Goal: Transaction & Acquisition: Purchase product/service

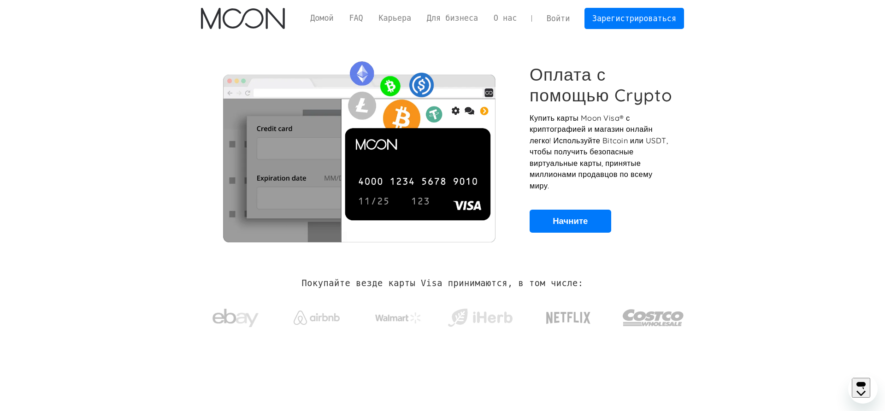
click at [554, 15] on link "Войти" at bounding box center [558, 18] width 39 height 20
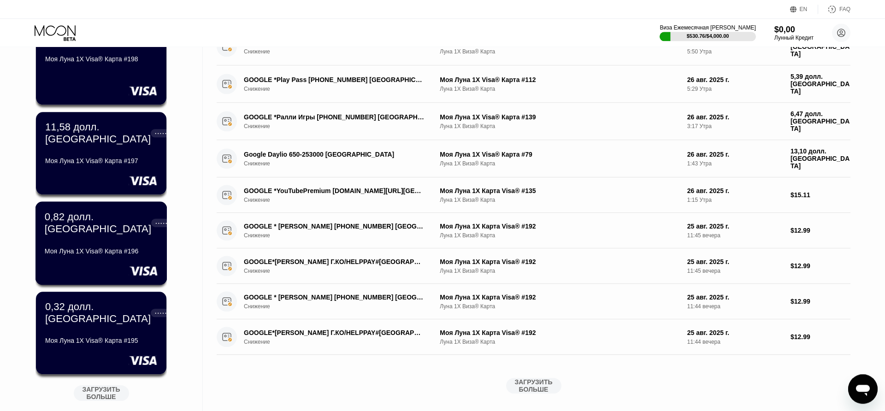
scroll to position [177, 0]
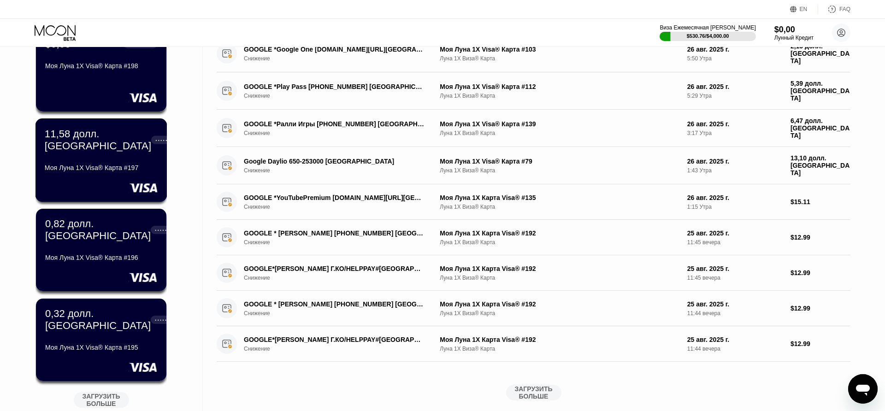
click at [132, 185] on rect at bounding box center [143, 187] width 29 height 9
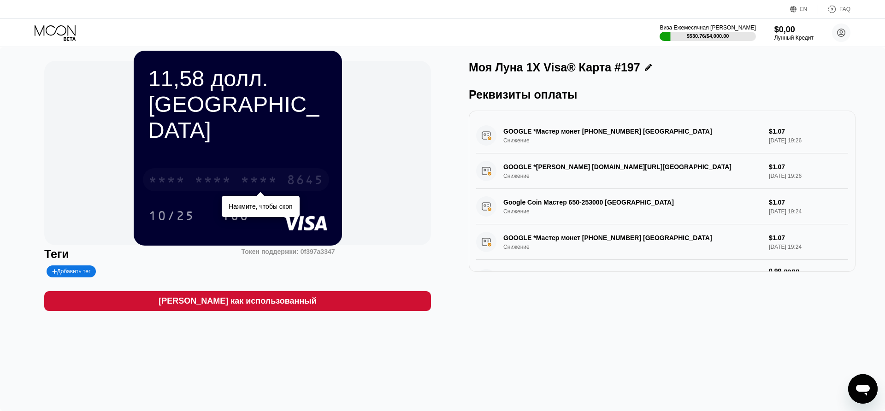
click at [238, 168] on div "**** **** * * * * 8645" at bounding box center [236, 179] width 186 height 23
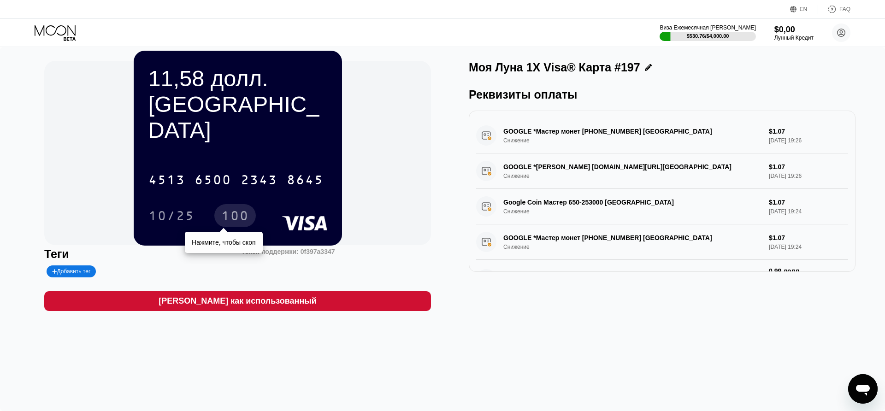
click at [251, 204] on div "100" at bounding box center [234, 215] width 41 height 23
click at [66, 27] on icon at bounding box center [56, 33] width 43 height 16
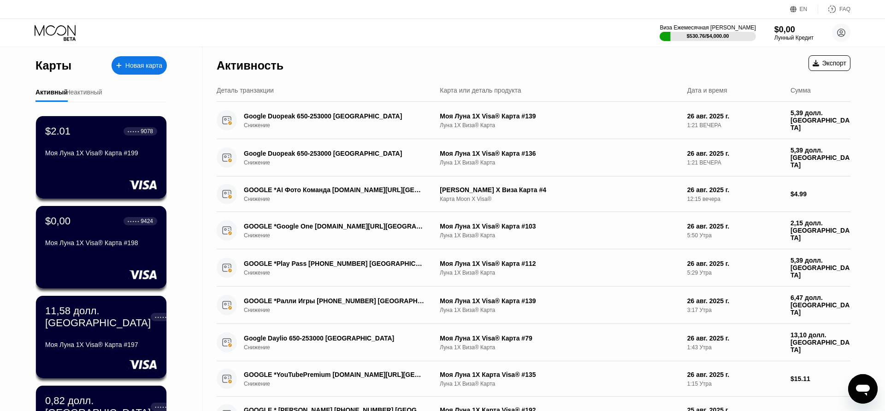
click at [119, 68] on icon at bounding box center [119, 65] width 6 height 6
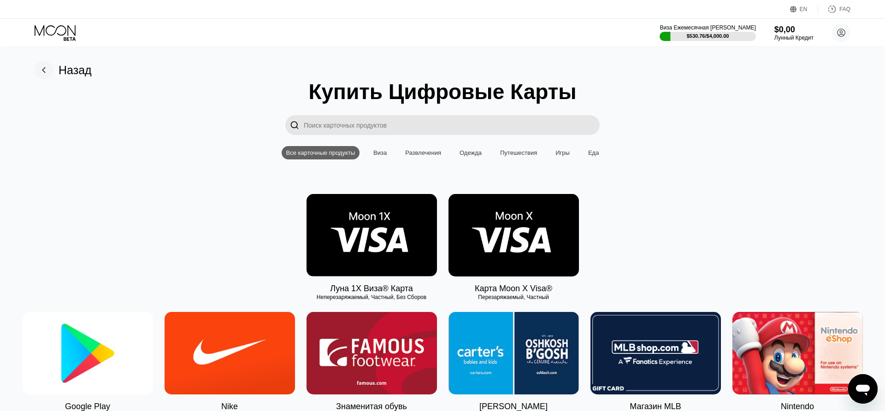
click at [422, 219] on img at bounding box center [372, 235] width 130 height 83
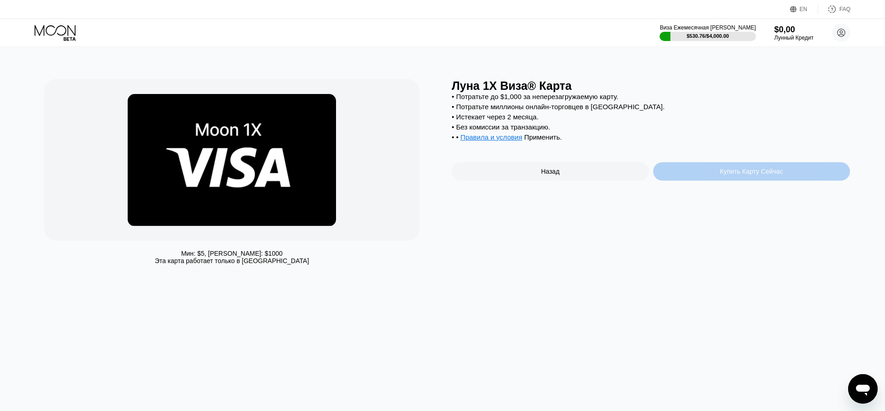
click at [740, 181] on div "Купить Карту Сейчас" at bounding box center [751, 171] width 197 height 18
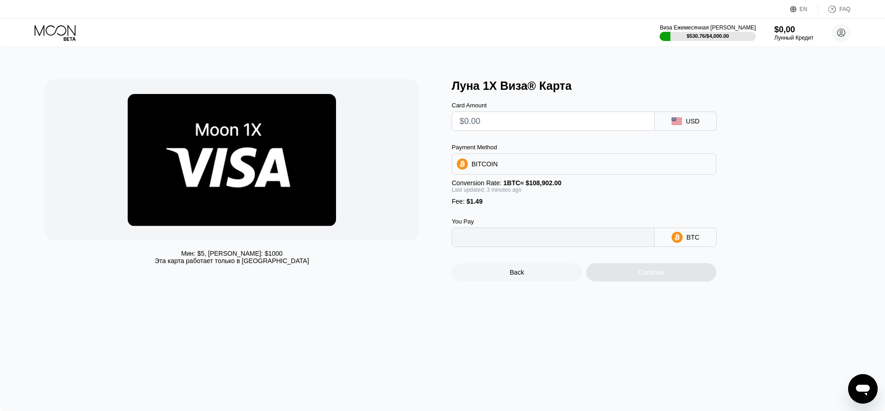
type input "0"
click at [594, 128] on input "text" at bounding box center [553, 121] width 187 height 18
type input "$10"
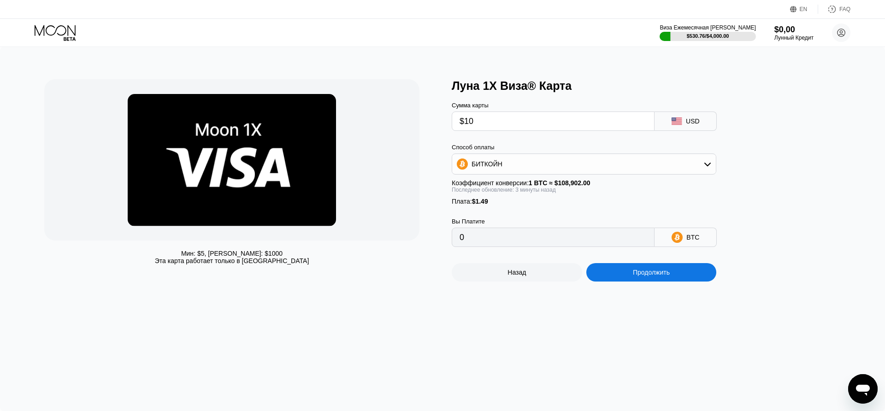
type input "0.00010551"
type input "$10"
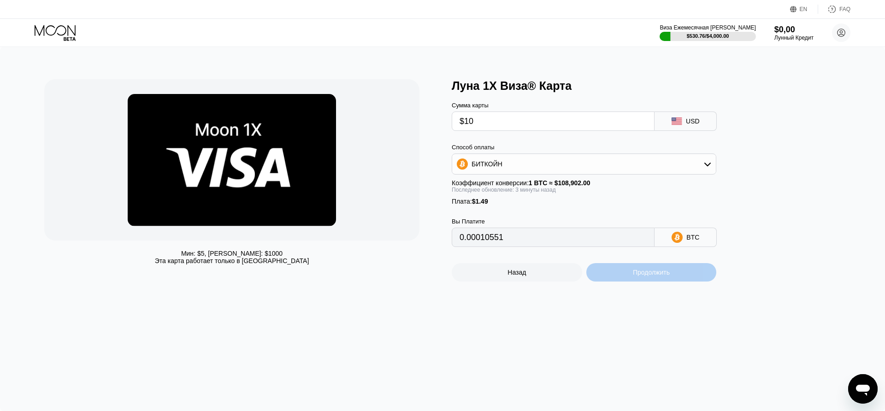
click at [638, 276] on div "Продолжить" at bounding box center [651, 272] width 37 height 7
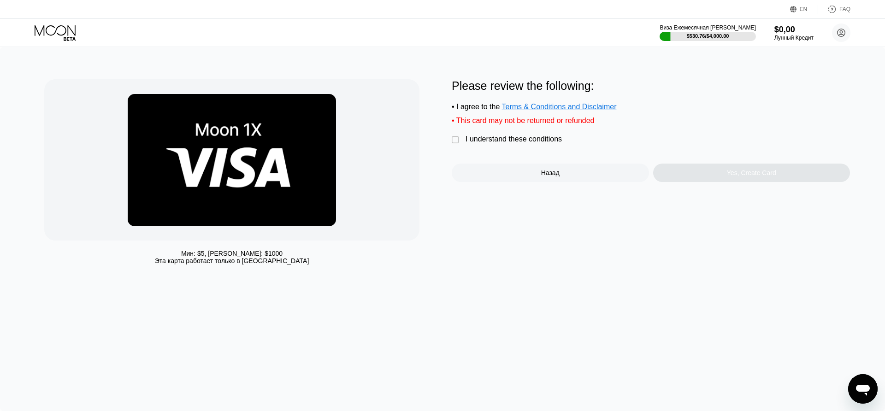
click at [534, 143] on div "I understand these conditions" at bounding box center [514, 139] width 96 height 8
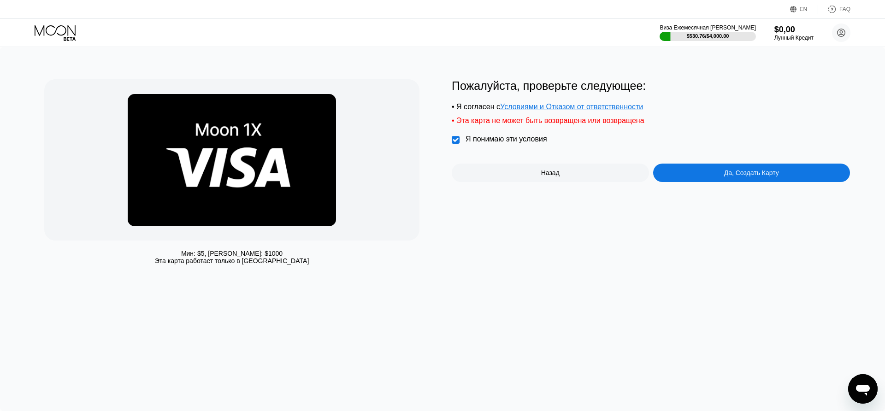
click at [708, 167] on div "Да, Создать Карту" at bounding box center [751, 173] width 197 height 18
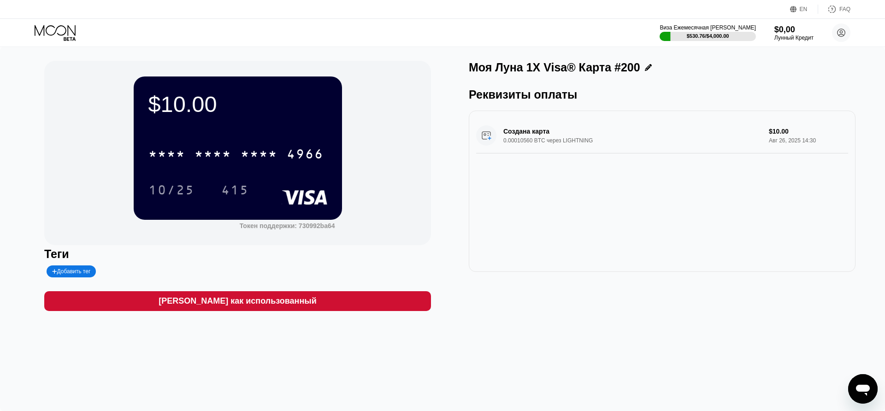
click at [245, 169] on div "* * * * * * * * * * * * 4966 10/25 415" at bounding box center [237, 163] width 179 height 54
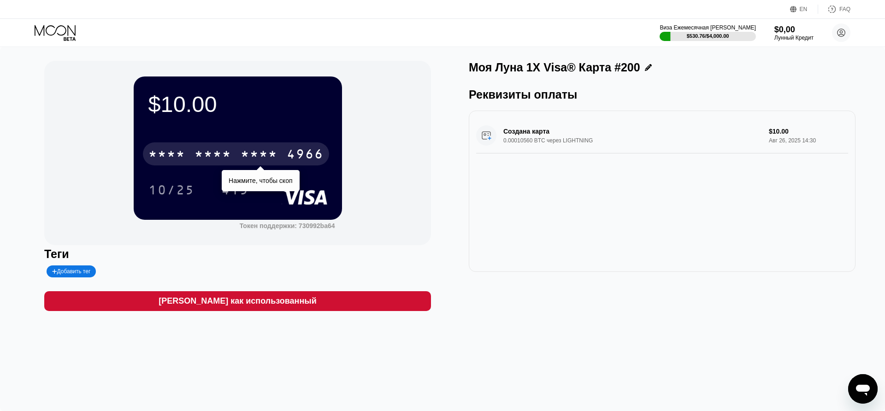
click at [247, 160] on div "* * * *" at bounding box center [259, 155] width 37 height 15
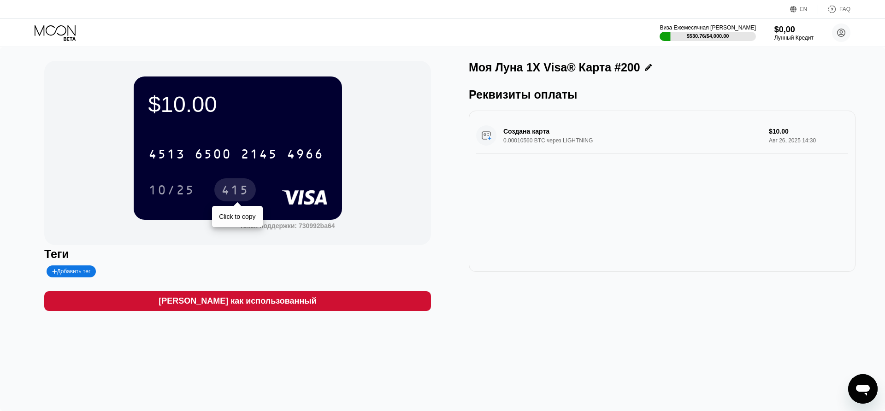
click at [237, 188] on div "415" at bounding box center [235, 191] width 28 height 15
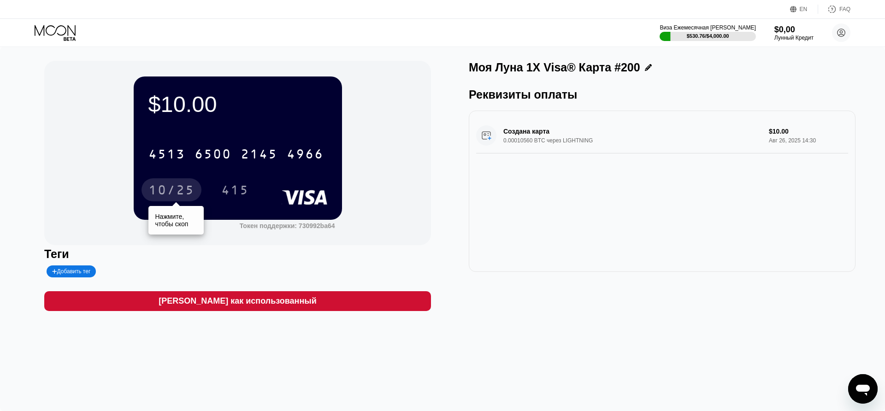
click at [195, 183] on div "10/25" at bounding box center [172, 189] width 60 height 23
click at [194, 185] on div "10/25" at bounding box center [171, 191] width 46 height 15
click at [71, 36] on icon at bounding box center [56, 33] width 43 height 16
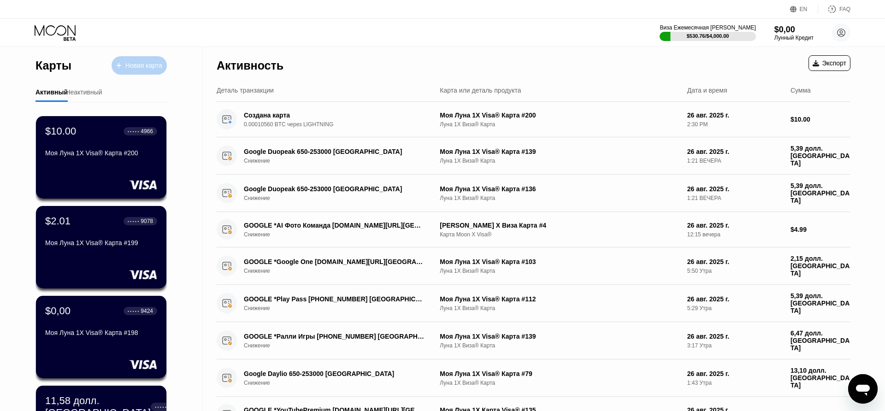
click at [128, 68] on div "Новая карта" at bounding box center [143, 66] width 37 height 8
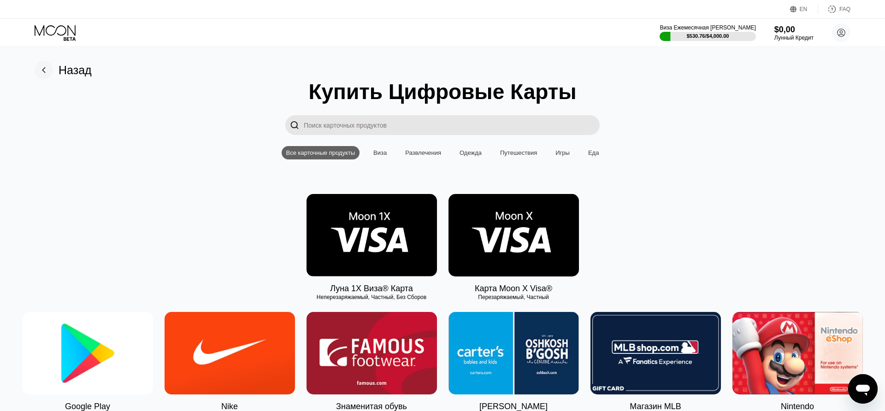
click at [362, 224] on img at bounding box center [372, 235] width 130 height 83
click at [362, 233] on img at bounding box center [372, 235] width 130 height 83
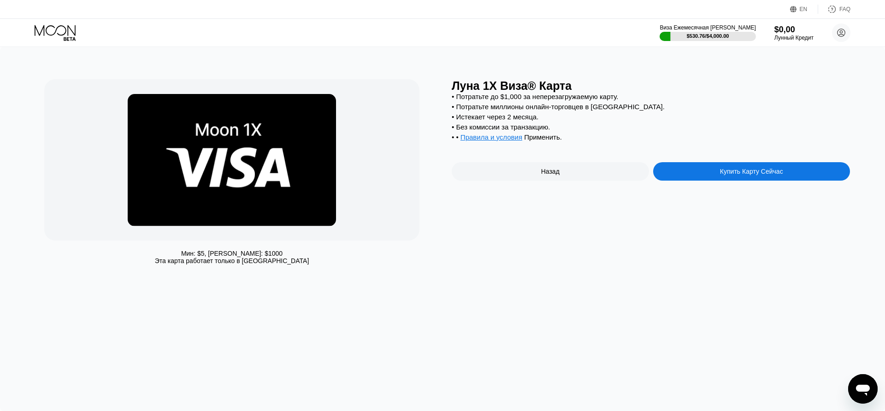
click at [714, 176] on div "Купить Карту Сейчас" at bounding box center [751, 171] width 197 height 18
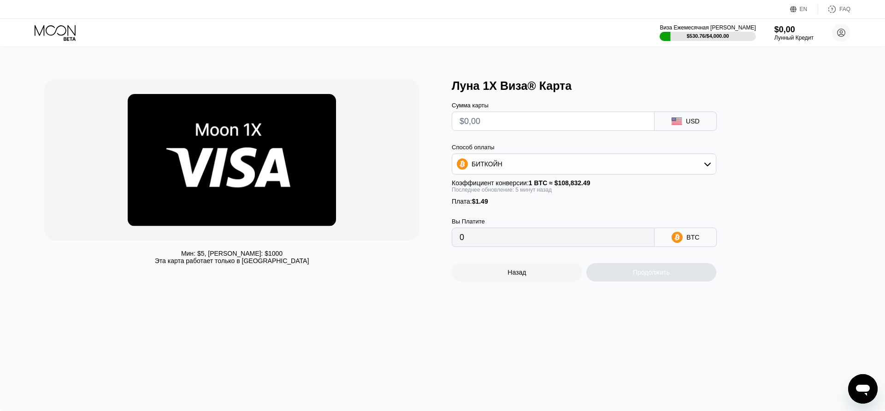
click at [517, 130] on input "text" at bounding box center [553, 121] width 187 height 18
type input "$10"
type input "0.00010566"
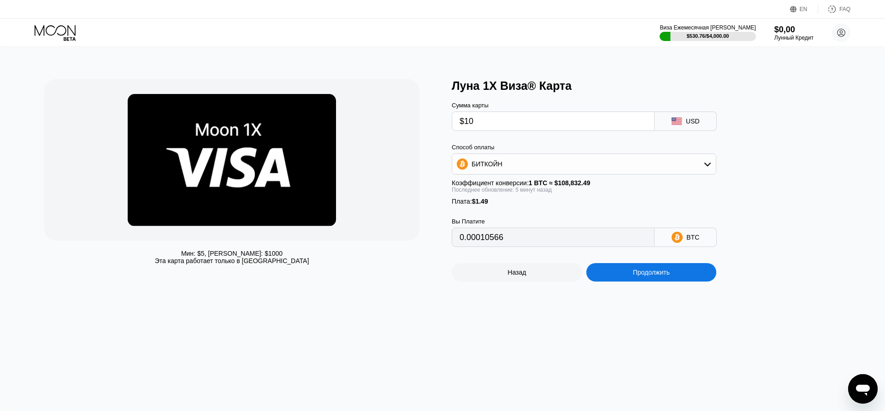
type input "$10"
click at [615, 274] on div "Продолжить" at bounding box center [651, 272] width 130 height 18
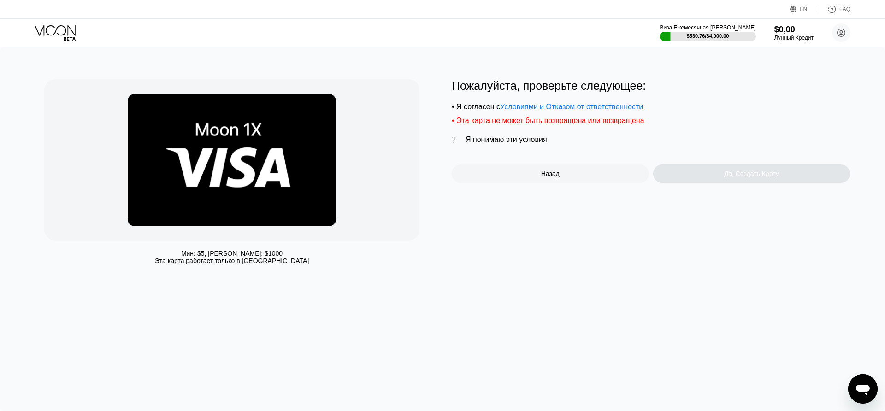
click at [501, 144] on div "Я понимаю эти условия" at bounding box center [507, 140] width 82 height 8
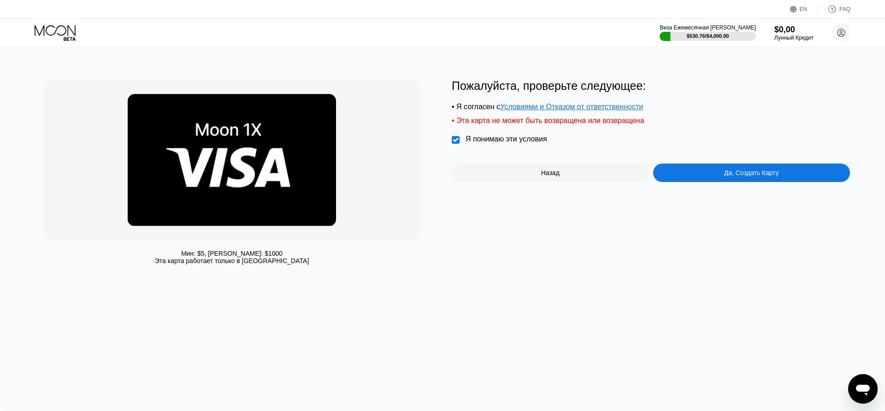
click at [691, 170] on div "Да, Создать Карту" at bounding box center [751, 173] width 197 height 18
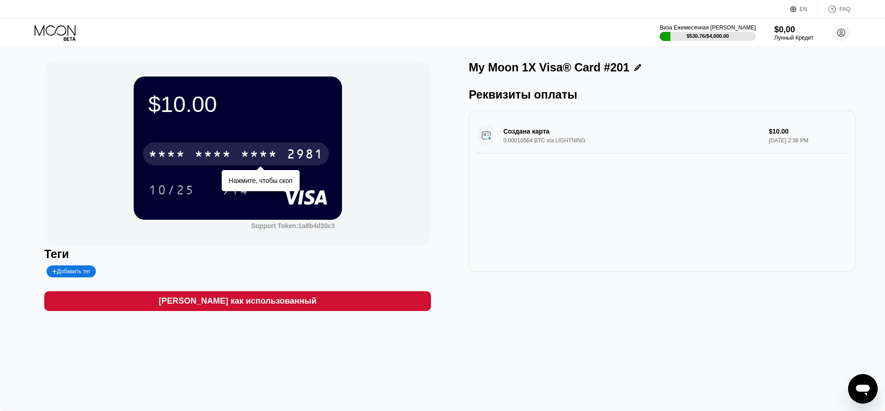
click at [193, 151] on div "* * * * * * * * * * * * 2981" at bounding box center [236, 153] width 186 height 23
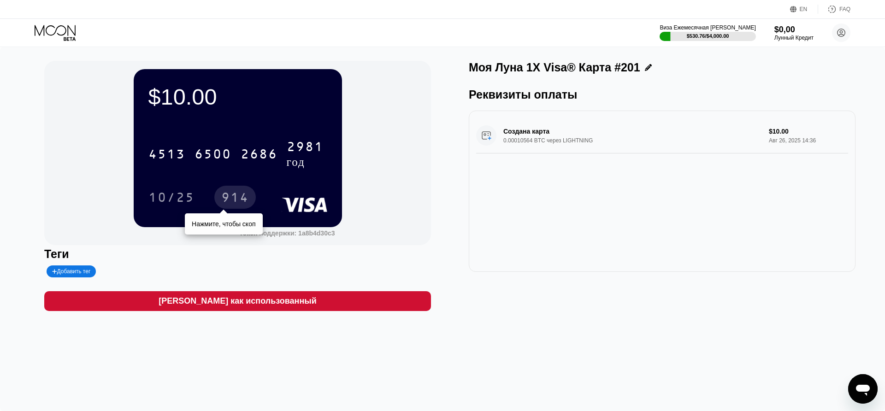
click at [231, 192] on div "914" at bounding box center [234, 197] width 41 height 23
click at [77, 34] on div at bounding box center [63, 33] width 57 height 16
click at [73, 30] on icon at bounding box center [56, 33] width 43 height 16
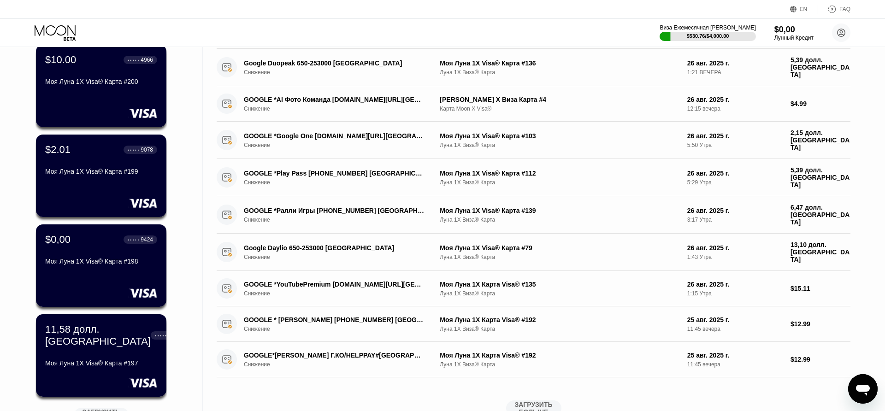
scroll to position [155, 0]
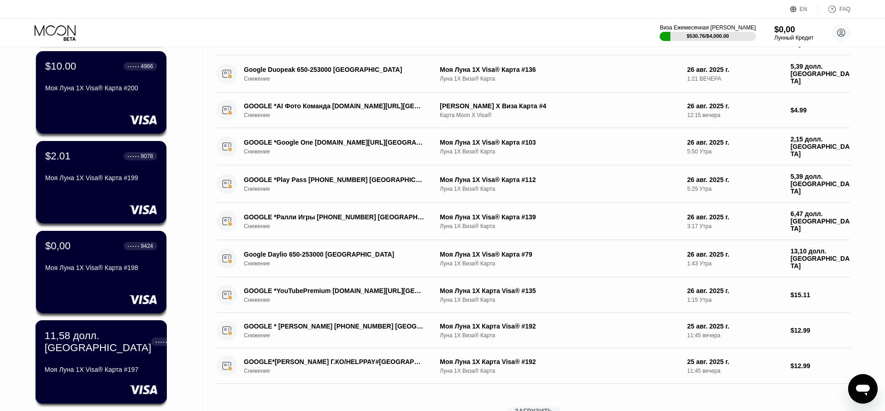
click at [151, 346] on div "● ● ● ● ● 8645" at bounding box center [168, 341] width 34 height 8
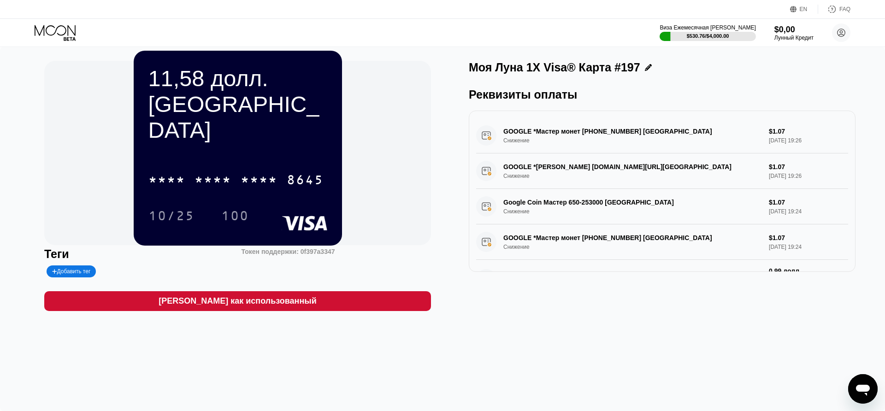
click at [29, 33] on div "Виза Ежемесячная Предел Расходов $530.76/$4,000.00 $0,00 Лунный Кредит Ivan Smi…" at bounding box center [442, 33] width 885 height 28
click at [53, 29] on icon at bounding box center [56, 33] width 43 height 16
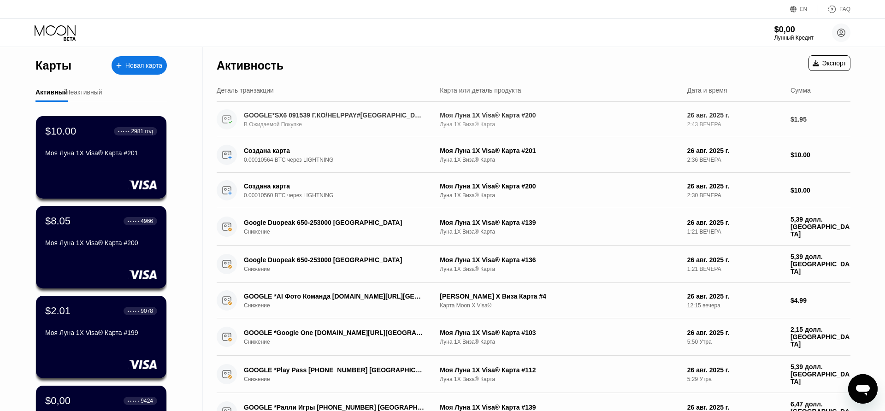
click at [302, 116] on div "GOOGLE*SX6 091539 Г.КО/HELPPAY#[GEOGRAPHIC_DATA]" at bounding box center [334, 115] width 181 height 7
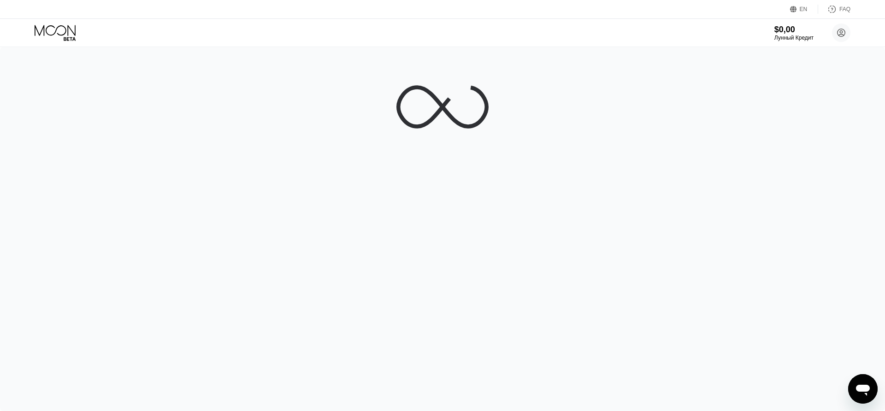
click at [302, 116] on div at bounding box center [442, 229] width 885 height 364
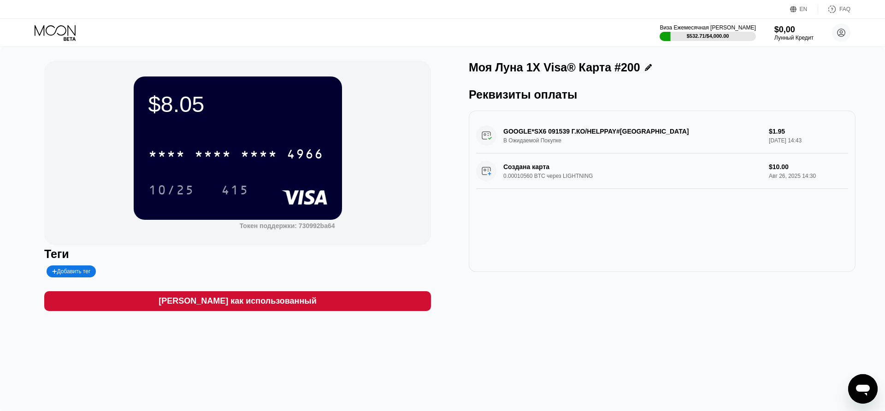
click at [564, 132] on div "GOOGLE*SX6 091539 Г.КО/HELPPAY#US В Ожидаемой Покупке $1.95 26 Авг, 2025 14:43" at bounding box center [662, 135] width 372 height 35
click at [484, 310] on div "Моя Луна 1X Visa® Карта #200 Реквизиты оплаты GOOGLE*SX6 091539 Г.КО/HELPPAY#US…" at bounding box center [662, 186] width 387 height 250
click at [69, 34] on icon at bounding box center [56, 33] width 43 height 16
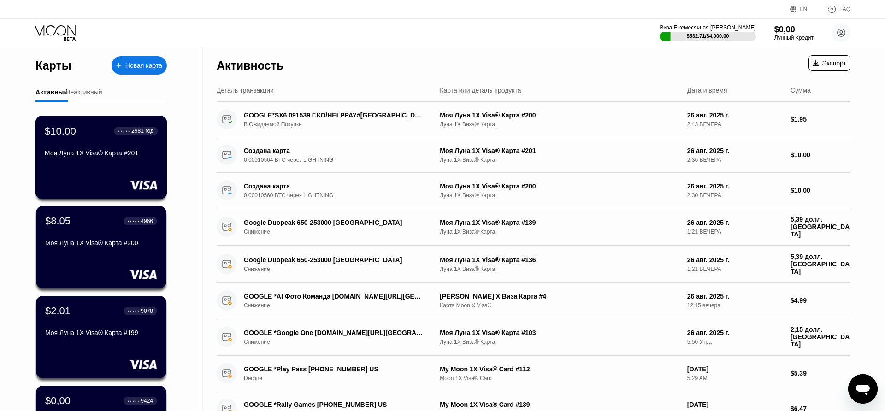
click at [152, 160] on div "Моя Луна 1X Visa® Карта #201" at bounding box center [101, 154] width 113 height 11
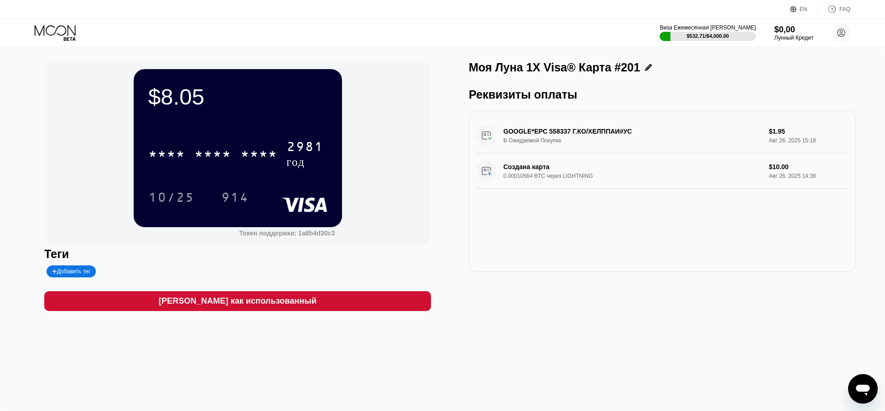
click at [551, 295] on div "Моя Луна 1X Visa® Карта #201 Реквизиты оплаты GOOGLE*EPC 558337 Г.КО/ХЕЛППАИ#УС…" at bounding box center [662, 186] width 387 height 250
